Goal: Task Accomplishment & Management: Manage account settings

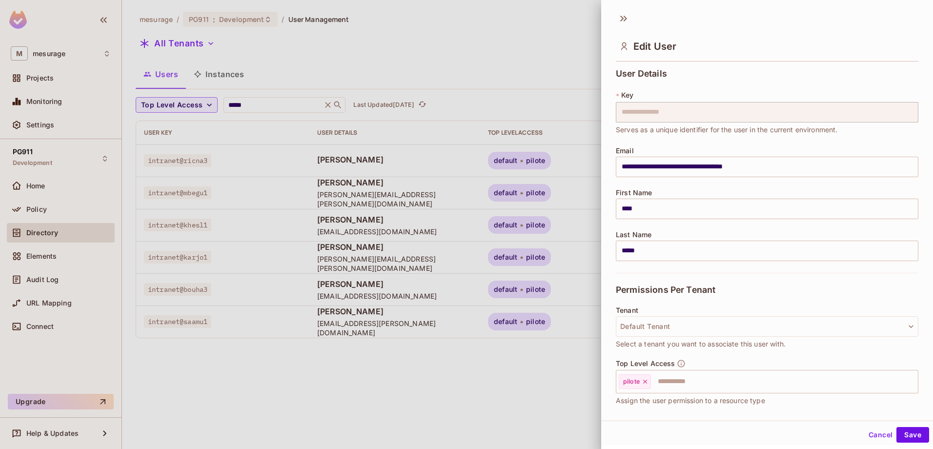
click at [226, 77] on div at bounding box center [466, 224] width 933 height 449
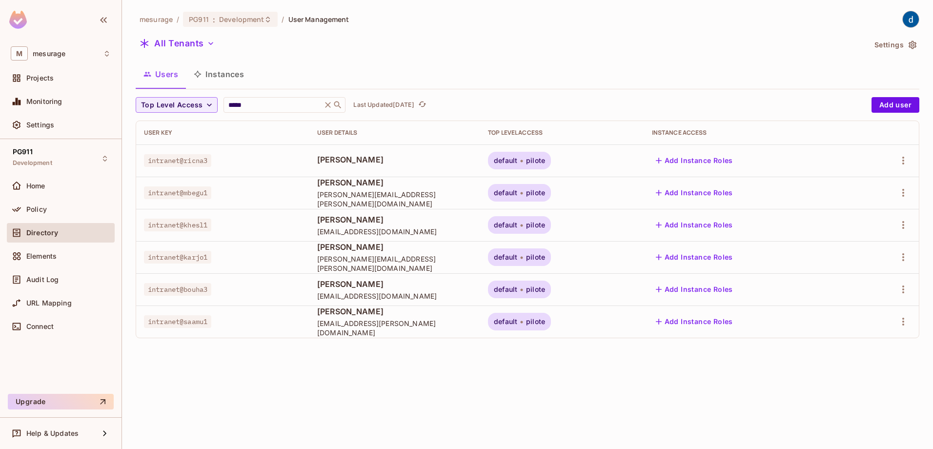
click at [227, 74] on button "Instances" at bounding box center [219, 74] width 66 height 24
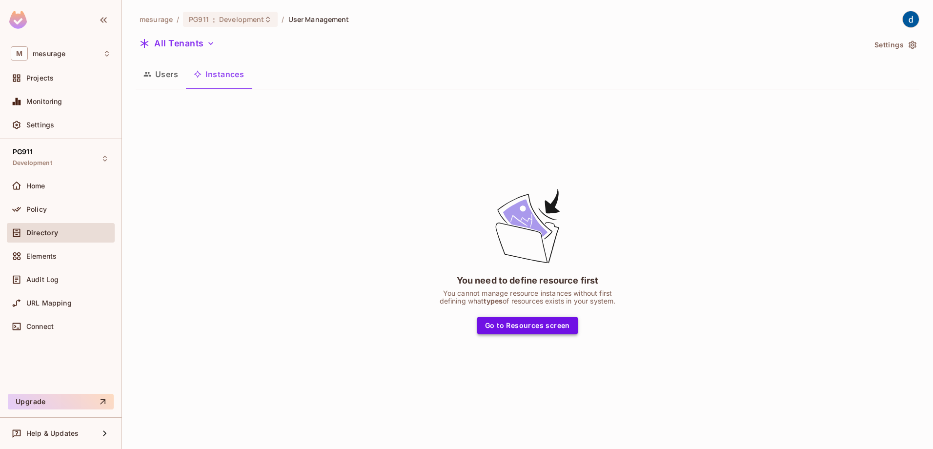
click at [534, 326] on button "Go to Resources screen" at bounding box center [527, 326] width 100 height 18
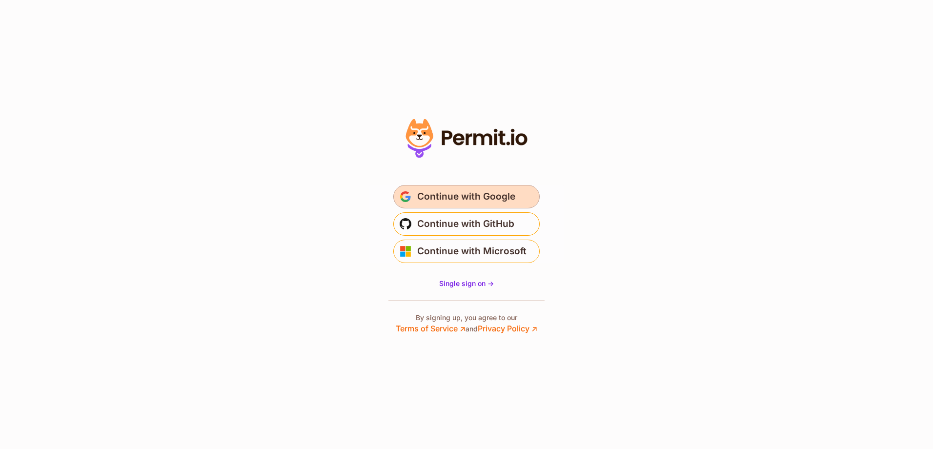
click at [418, 200] on span "Continue with Google" at bounding box center [466, 197] width 98 height 16
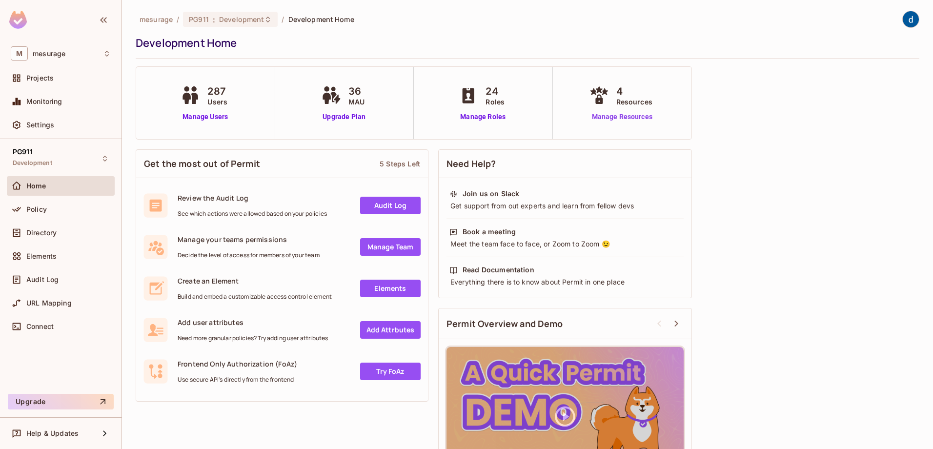
click at [634, 116] on link "Manage Resources" at bounding box center [622, 117] width 70 height 10
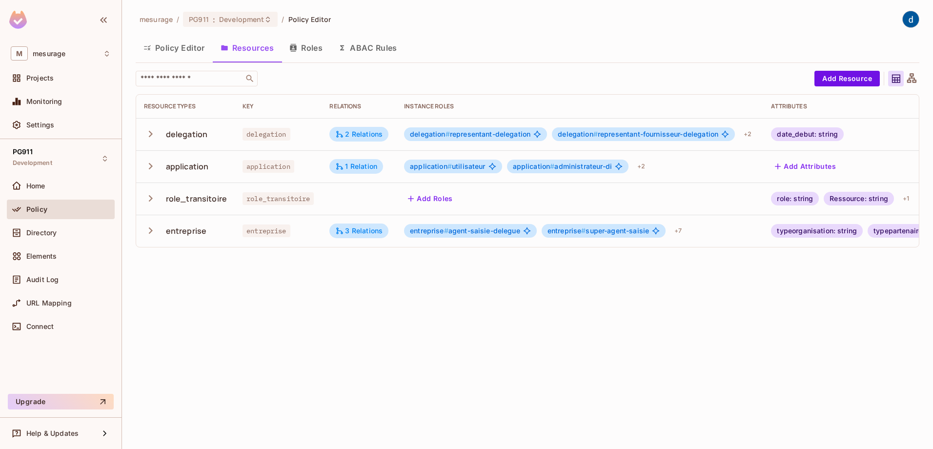
click at [150, 130] on icon "button" at bounding box center [150, 133] width 13 height 13
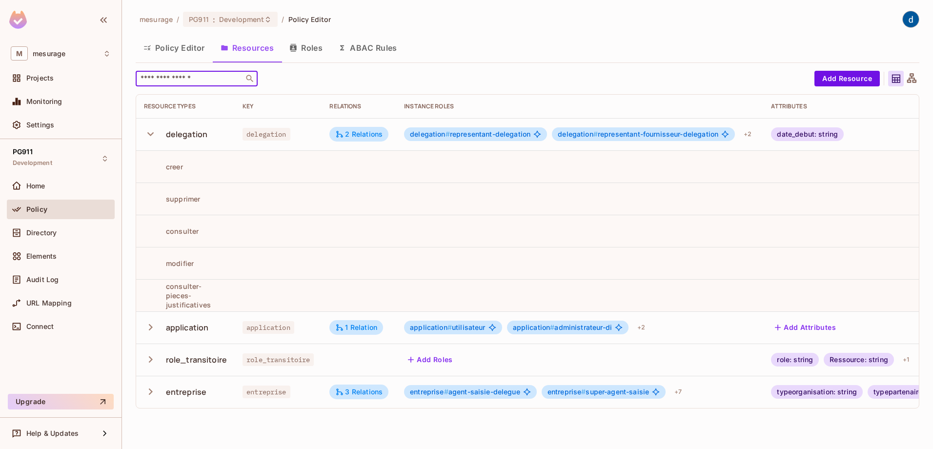
click at [184, 81] on input "text" at bounding box center [190, 79] width 102 height 10
paste input "*****"
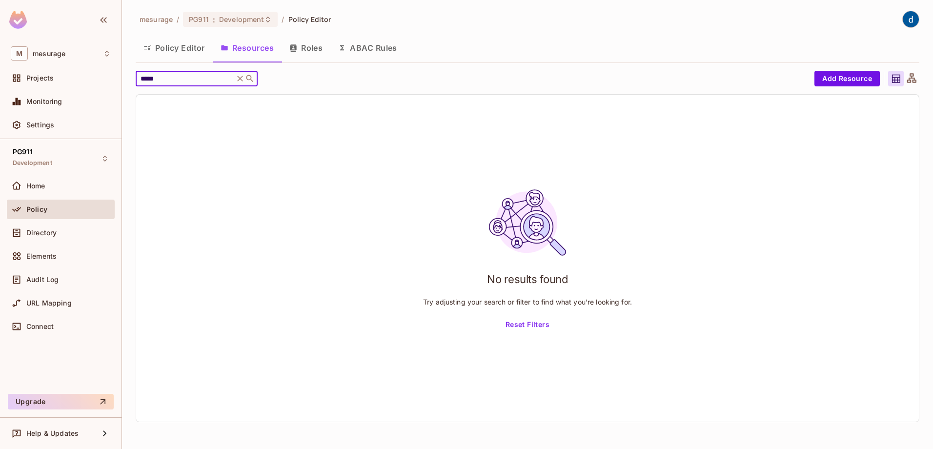
type input "*****"
click at [243, 78] on icon at bounding box center [240, 79] width 6 height 6
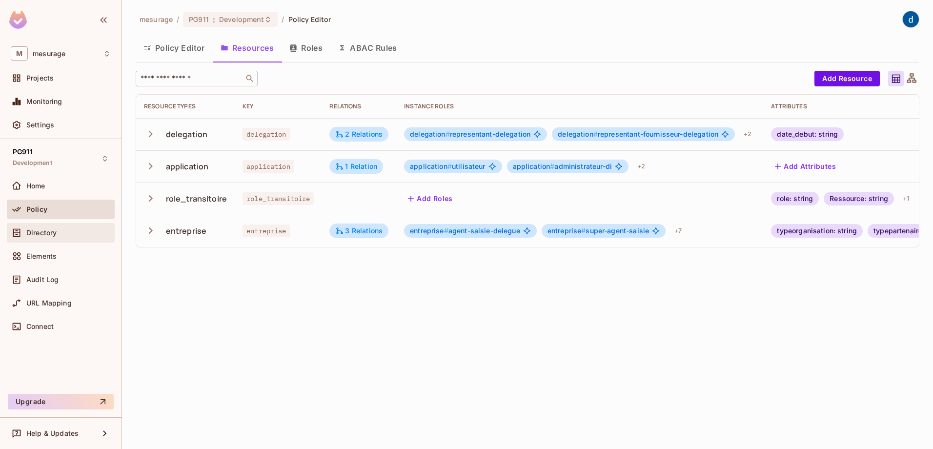
click at [52, 234] on span "Directory" at bounding box center [41, 233] width 30 height 8
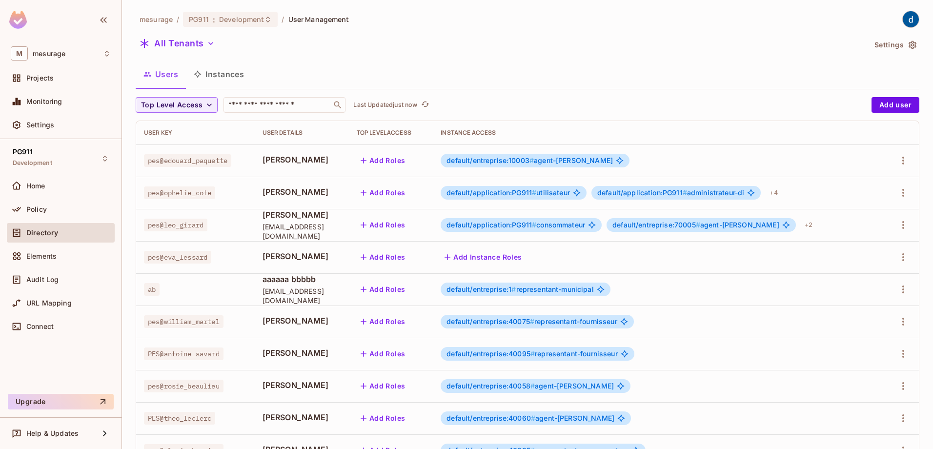
click at [232, 75] on button "Instances" at bounding box center [219, 74] width 66 height 24
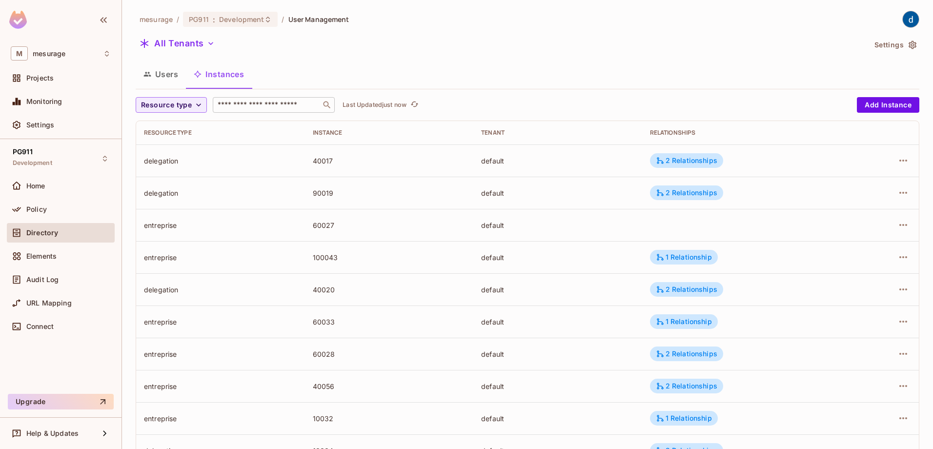
click at [254, 107] on input "text" at bounding box center [267, 105] width 102 height 10
paste input "*****"
type input "*****"
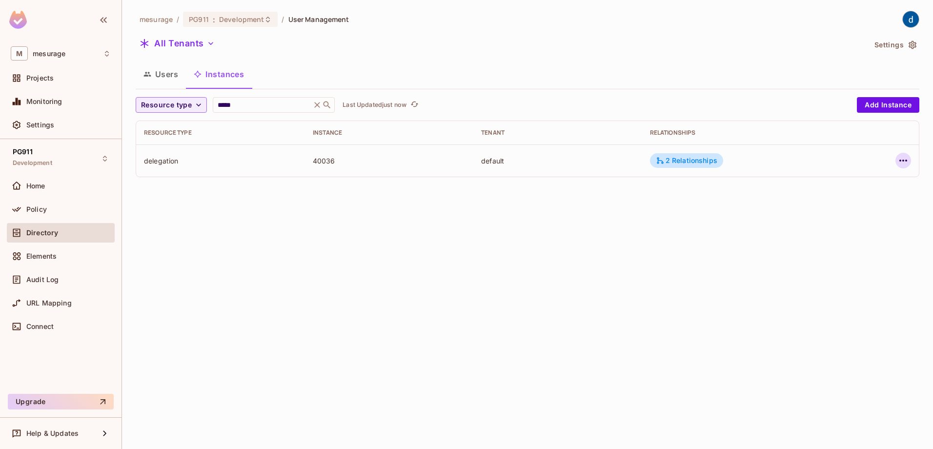
click at [907, 163] on icon "button" at bounding box center [903, 161] width 12 height 12
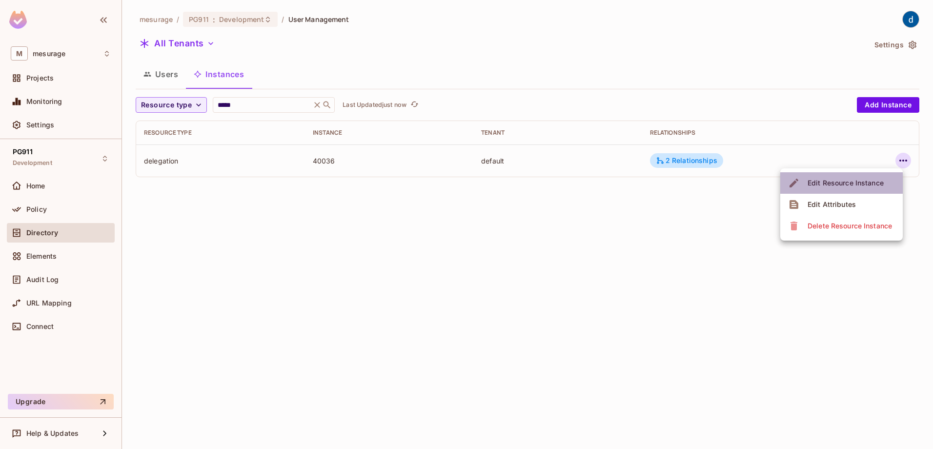
click at [847, 184] on div "Edit Resource Instance" at bounding box center [845, 183] width 76 height 10
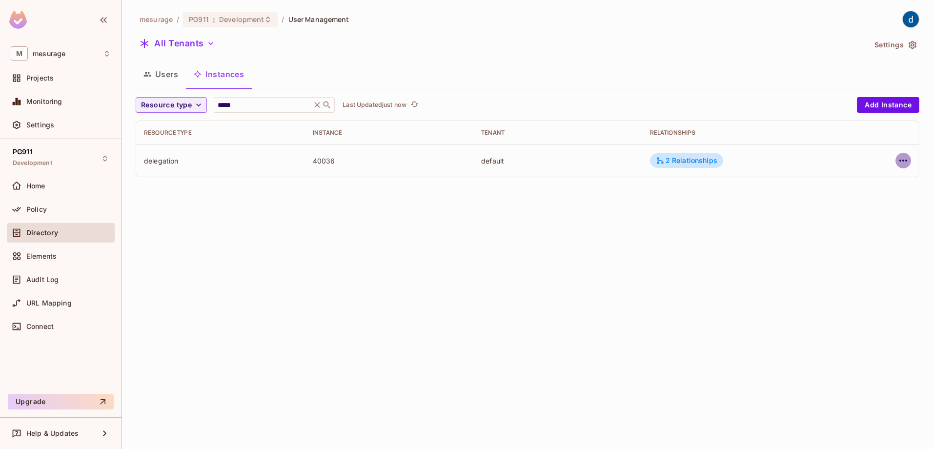
click at [899, 159] on icon "button" at bounding box center [903, 161] width 12 height 12
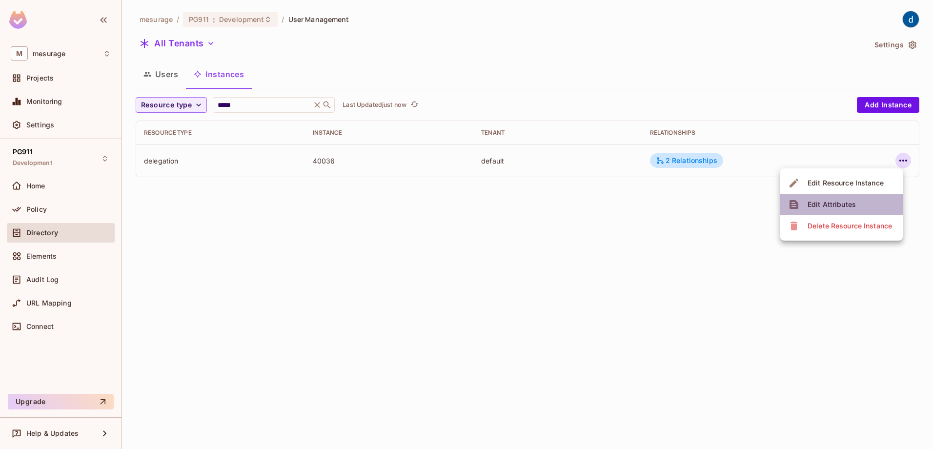
click at [835, 206] on div "Edit Attributes" at bounding box center [831, 205] width 48 height 10
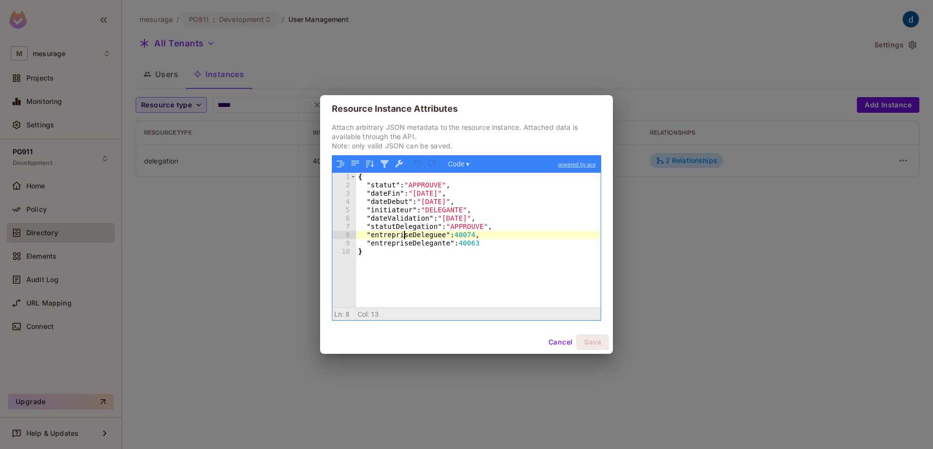
click at [403, 231] on div "{ "statut" : "APPROUVE" , "dateFin" : "2028-12-31" , "dateDebut" : "2025-01-01"…" at bounding box center [478, 248] width 244 height 151
click at [466, 244] on div "{ "statut" : "APPROUVE" , "dateFin" : "2028-12-31" , "dateDebut" : "2025-01-01"…" at bounding box center [478, 248] width 244 height 151
click at [247, 236] on div "Resource Instance Attributes Attach arbitrary JSON metadata to the resource ins…" at bounding box center [466, 224] width 933 height 449
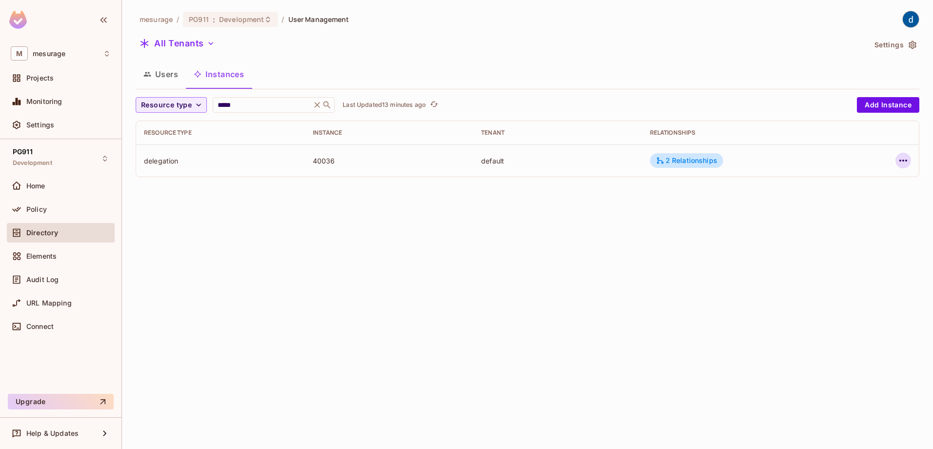
click at [903, 165] on icon "button" at bounding box center [903, 161] width 12 height 12
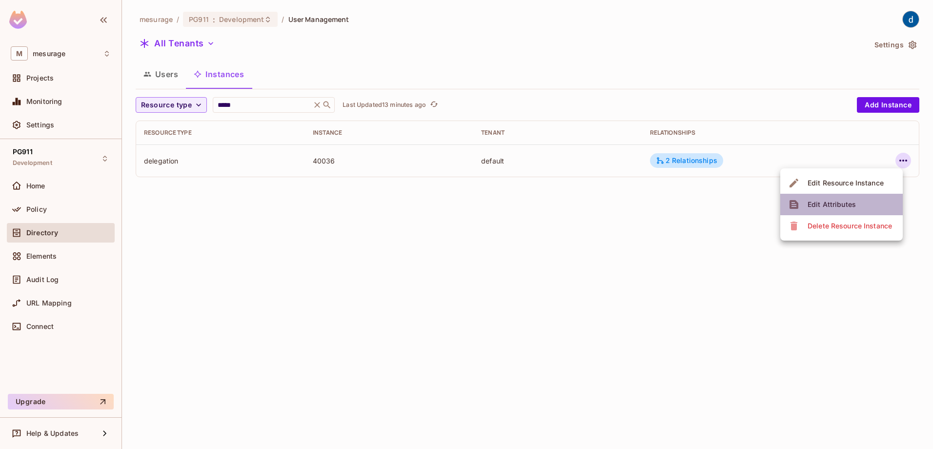
click at [842, 201] on div "Edit Attributes" at bounding box center [831, 205] width 48 height 10
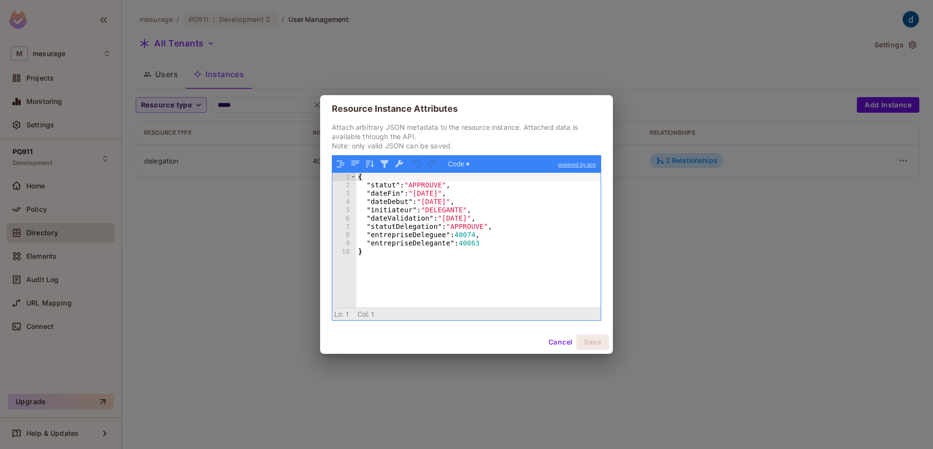
click at [242, 239] on div "Resource Instance Attributes Attach arbitrary JSON metadata to the resource ins…" at bounding box center [466, 224] width 933 height 449
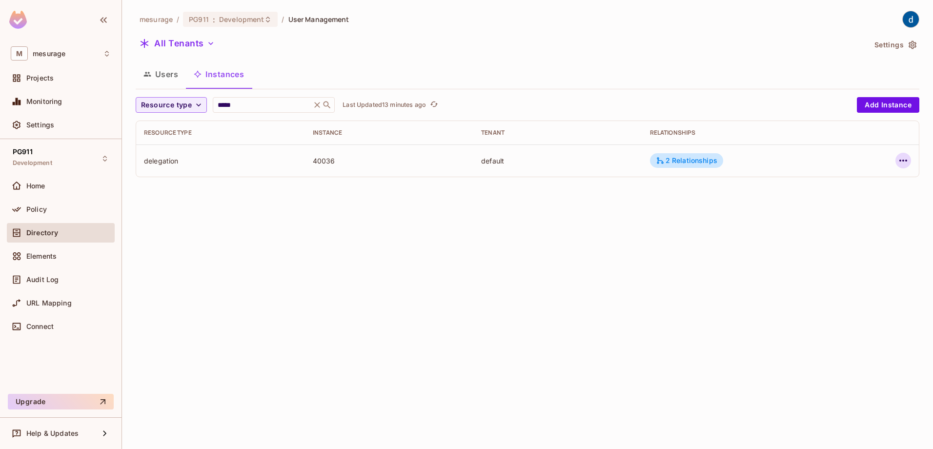
click at [899, 158] on icon "button" at bounding box center [903, 161] width 12 height 12
click at [852, 204] on div "Edit Attributes" at bounding box center [831, 205] width 48 height 10
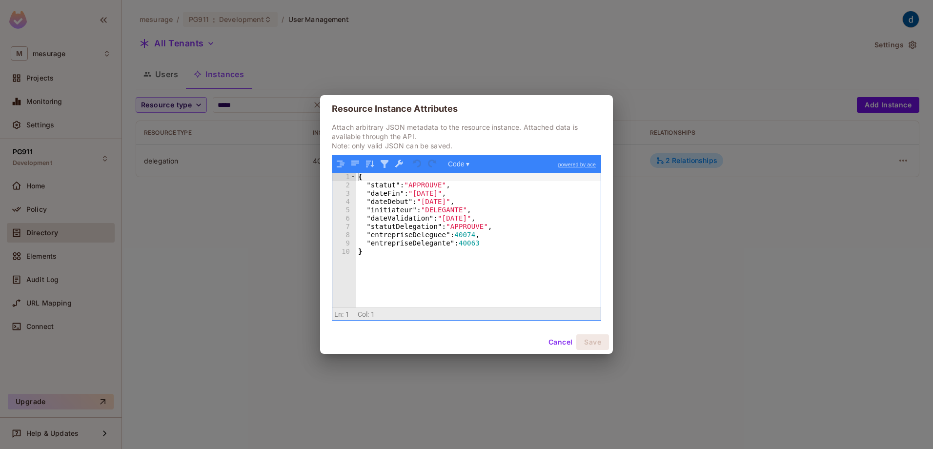
click at [464, 242] on div "{ "statut" : "APPROUVE" , "dateFin" : "2028-12-31" , "dateDebut" : "2025-01-01"…" at bounding box center [478, 248] width 244 height 151
click at [561, 342] on button "Cancel" at bounding box center [560, 342] width 32 height 16
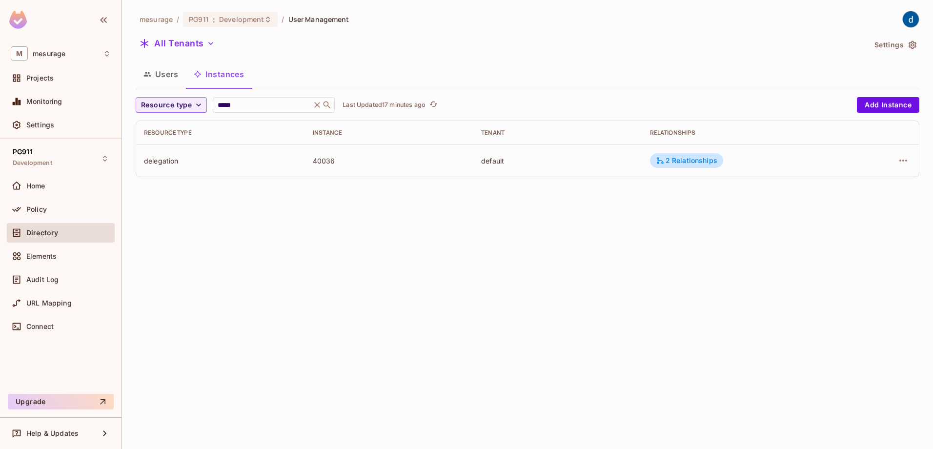
click at [161, 74] on button "Users" at bounding box center [161, 74] width 50 height 24
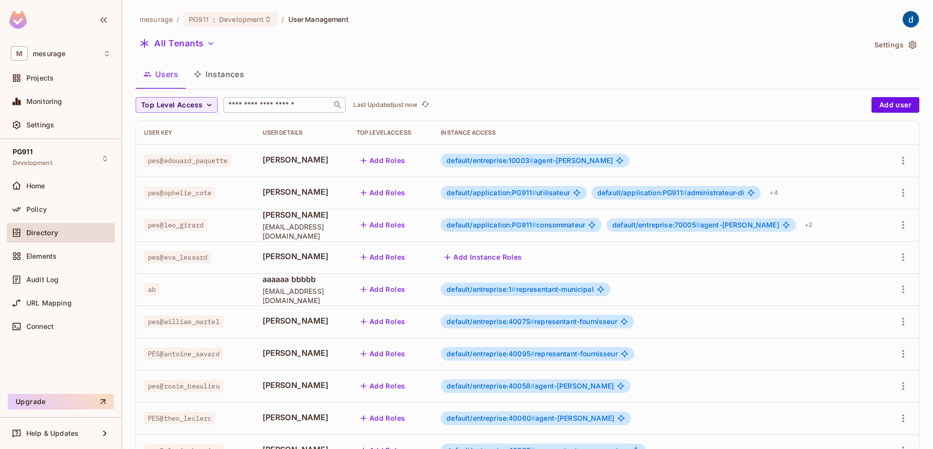
click at [246, 109] on input "text" at bounding box center [277, 105] width 102 height 10
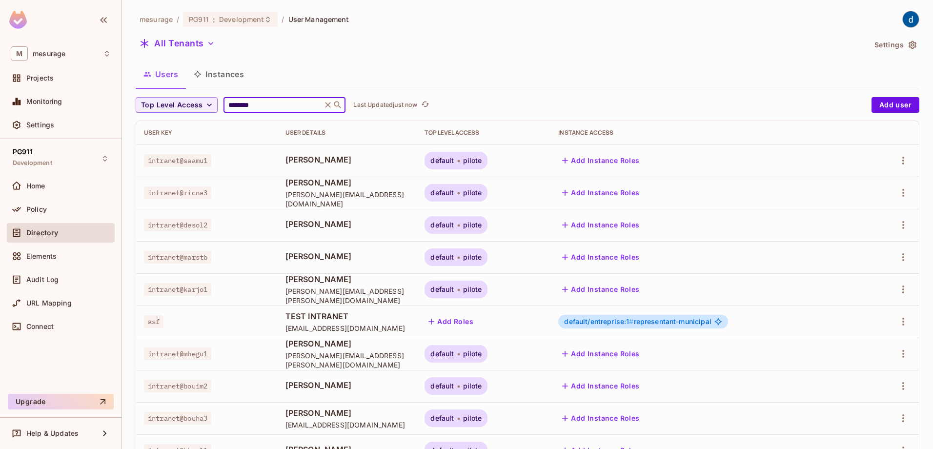
type input "********"
